Goal: Information Seeking & Learning: Learn about a topic

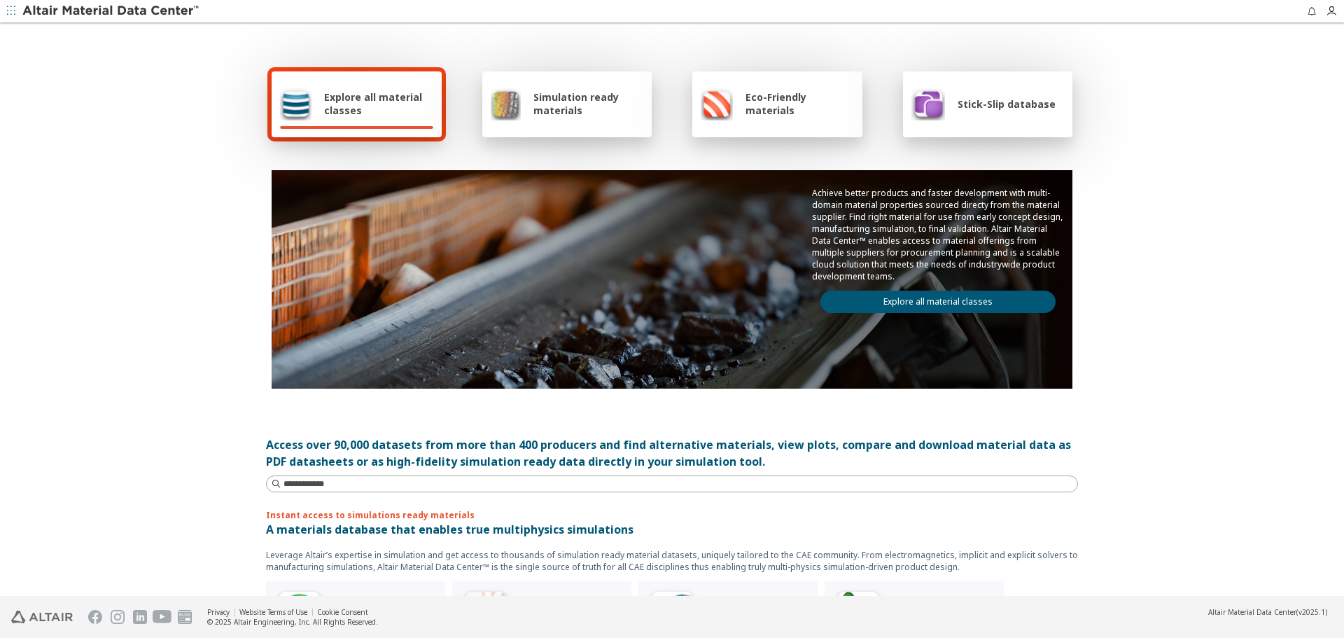
click at [908, 293] on link "Explore all material classes" at bounding box center [938, 302] width 235 height 22
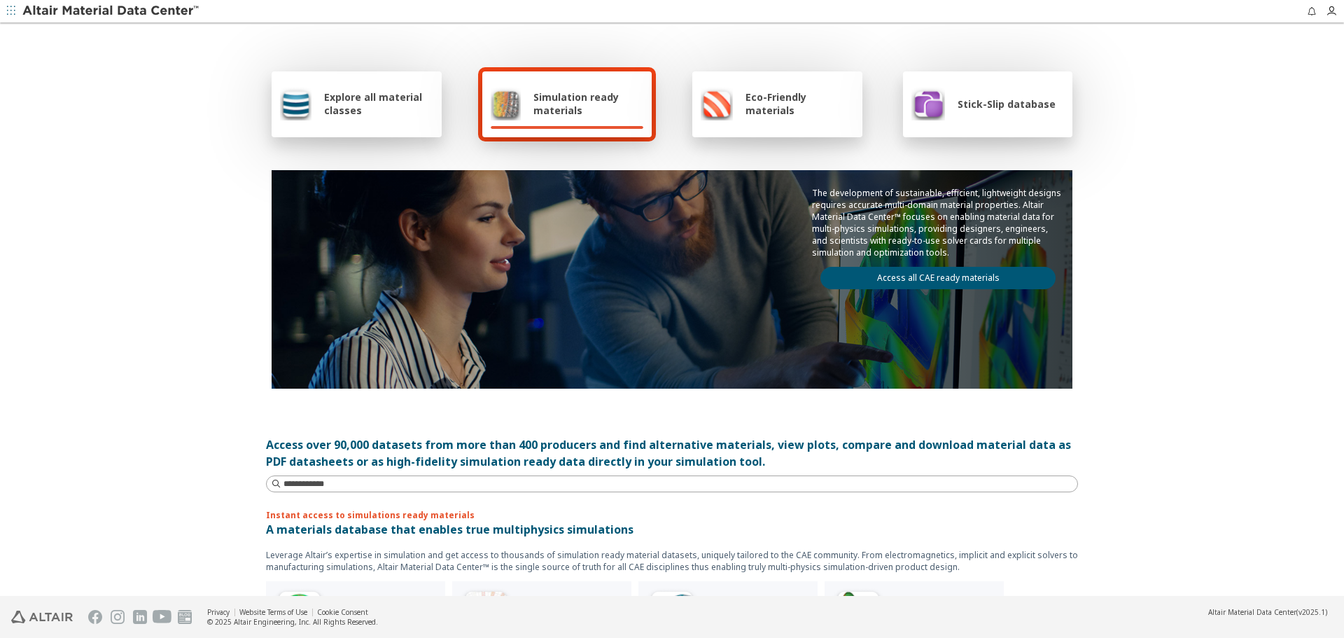
drag, startPoint x: 388, startPoint y: 104, endPoint x: 520, endPoint y: 145, distance: 138.6
click at [388, 104] on span "Explore all material classes" at bounding box center [378, 103] width 109 height 27
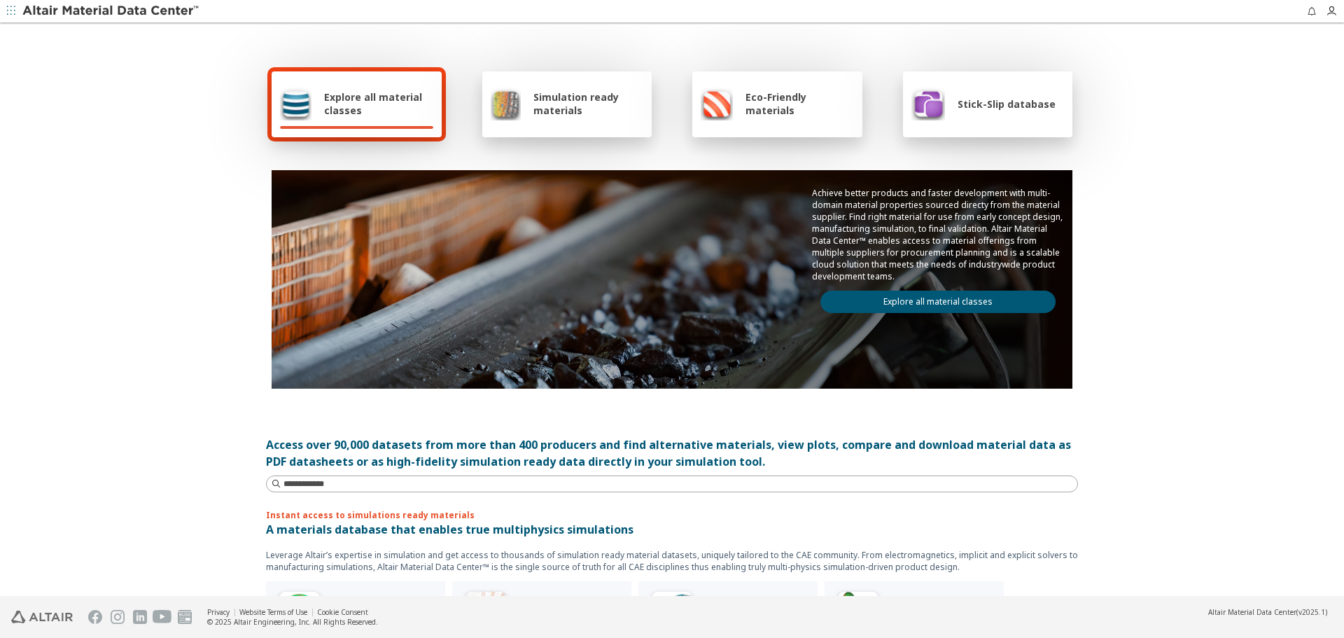
click at [911, 304] on link "Explore all material classes" at bounding box center [938, 302] width 235 height 22
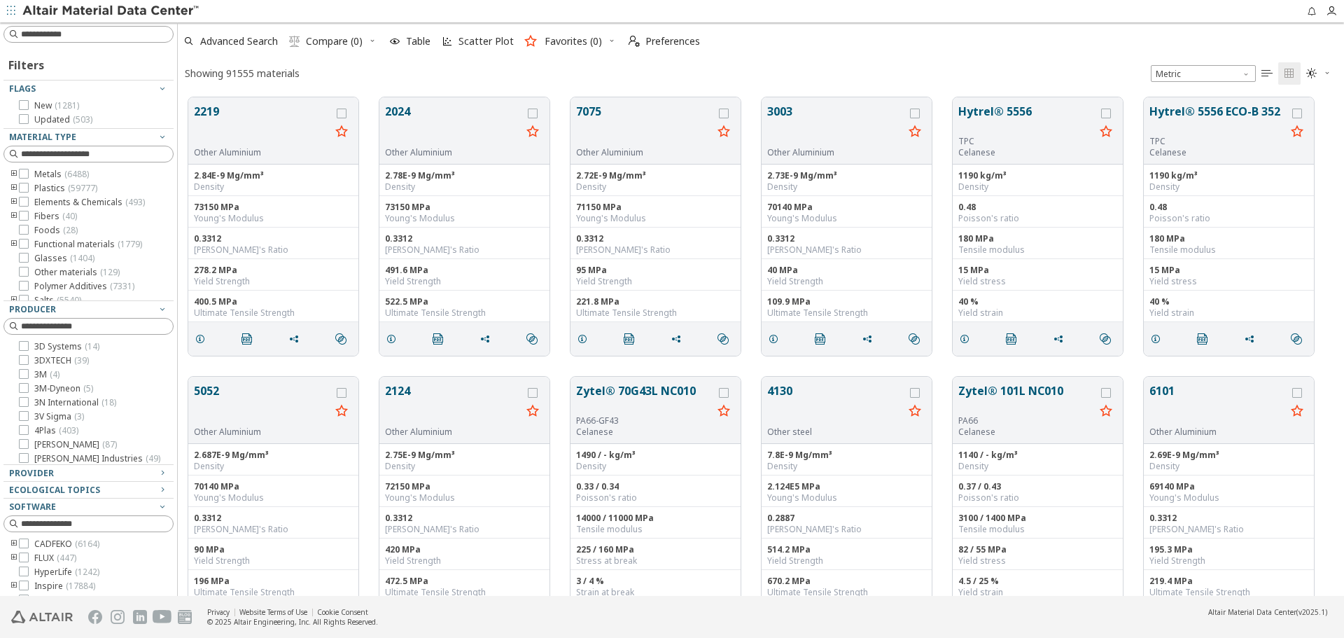
scroll to position [499, 1156]
click at [671, 391] on button "Zytel® 70G43L NC010" at bounding box center [644, 398] width 137 height 33
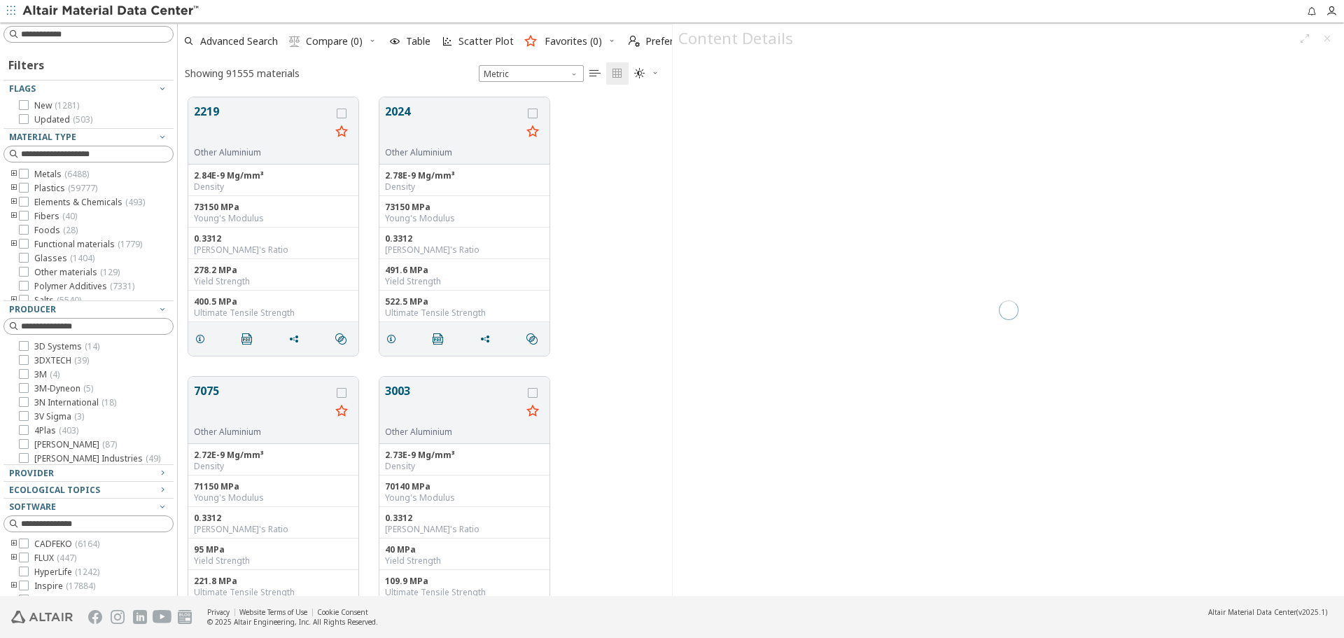
scroll to position [499, 484]
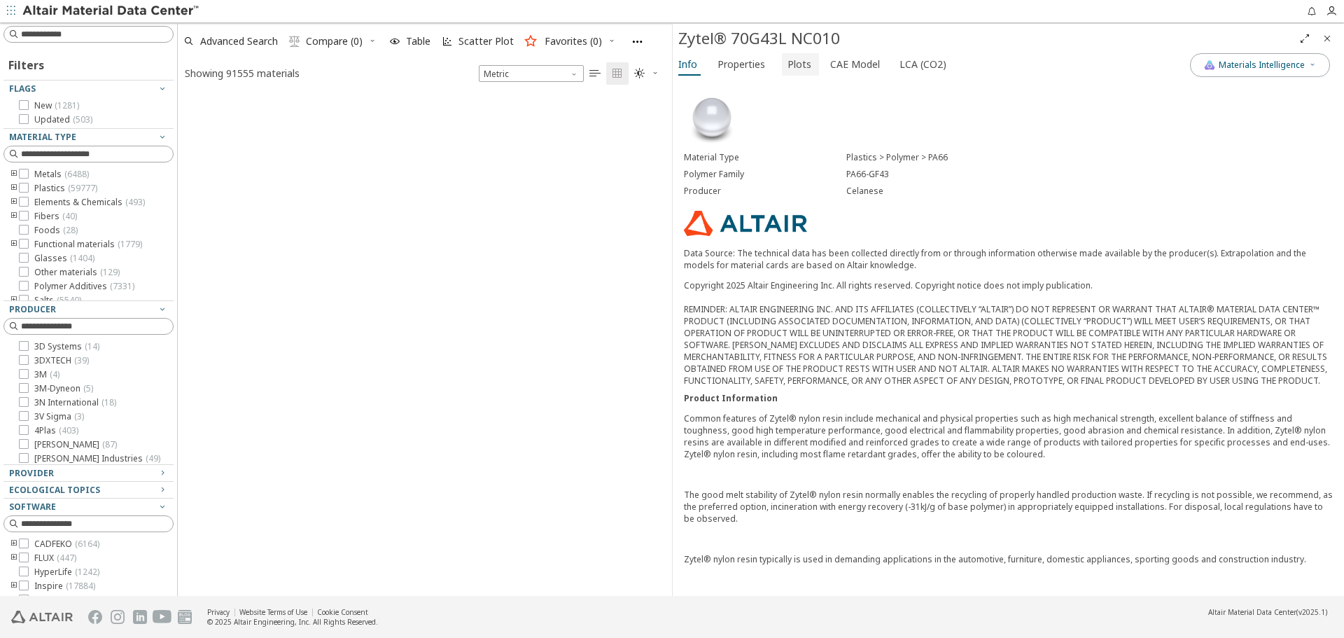
scroll to position [892, 0]
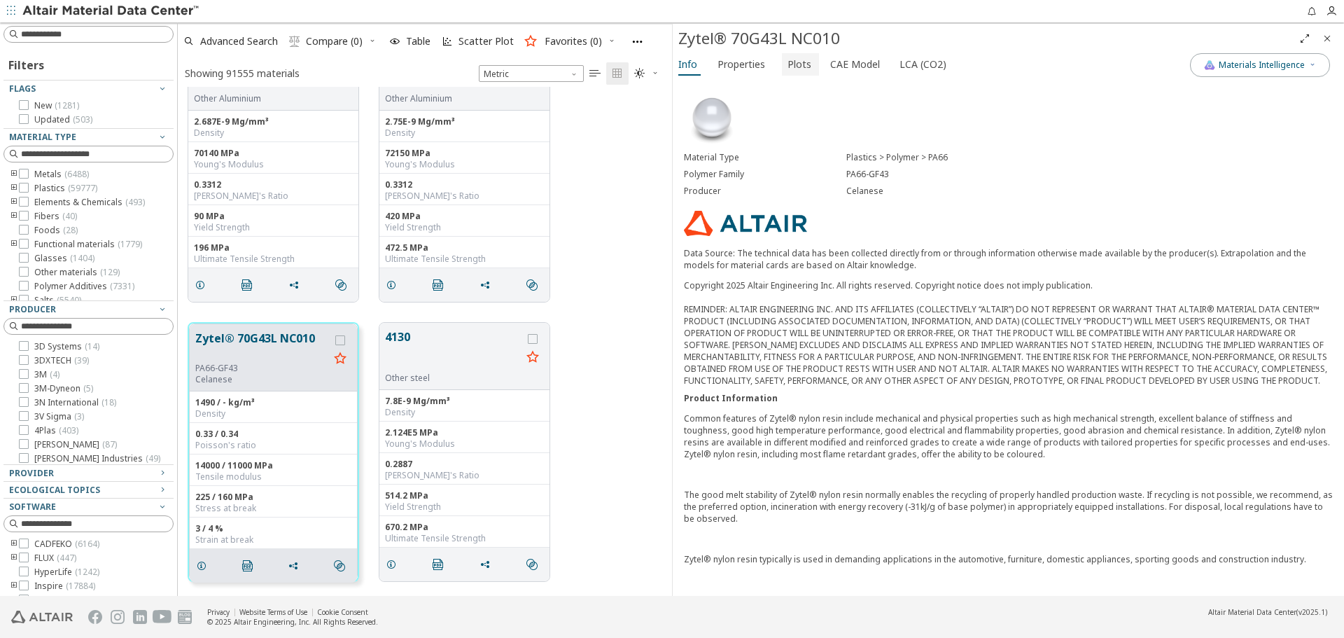
click at [803, 62] on span "Plots" at bounding box center [800, 64] width 24 height 22
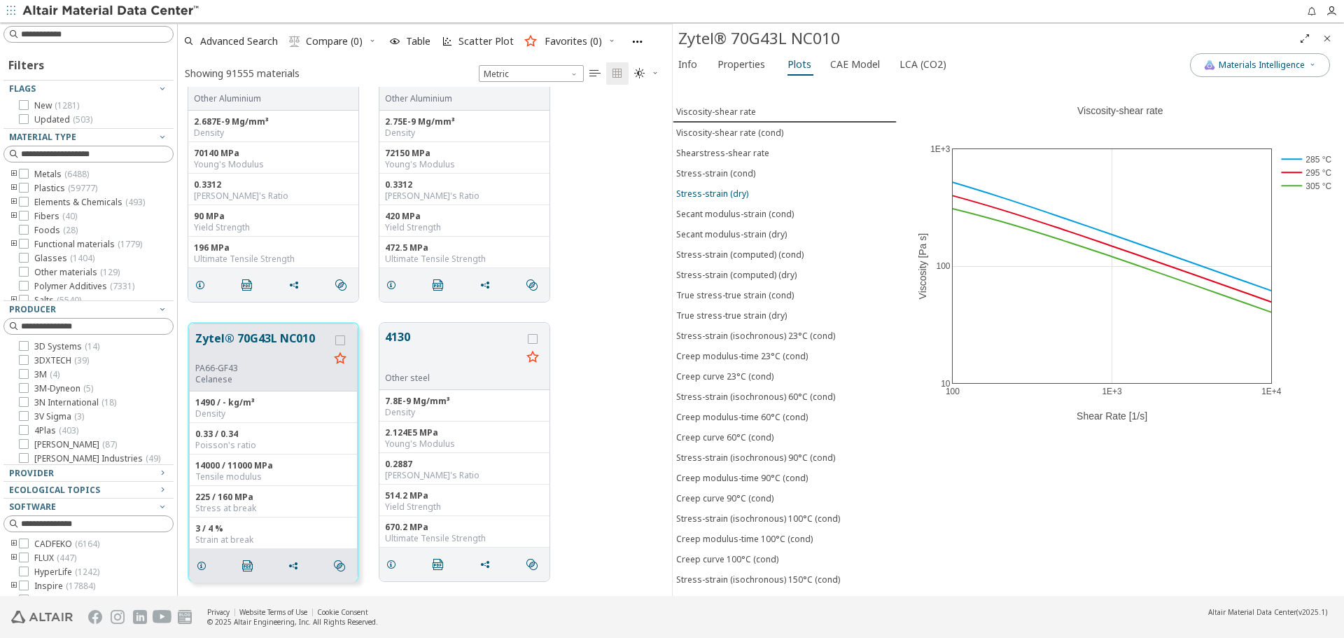
click at [751, 186] on button "Stress-strain (dry)" at bounding box center [785, 193] width 224 height 20
